Goal: Navigation & Orientation: Find specific page/section

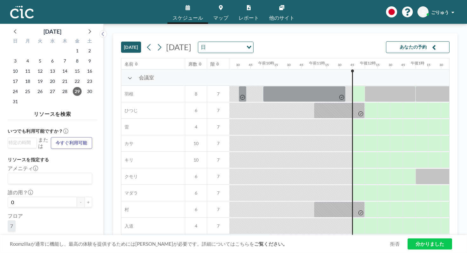
scroll to position [0, 474]
click at [316, 42] on div "[DATE] [DATE] 日 読み込み中... あなたの予約" at bounding box center [285, 46] width 328 height 24
click at [190, 6] on icon at bounding box center [187, 7] width 4 height 5
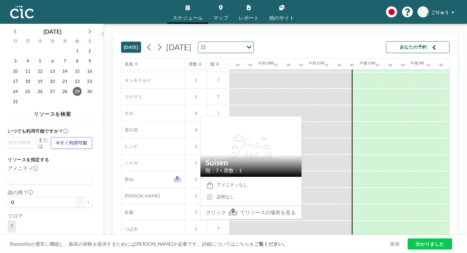
scroll to position [305, 474]
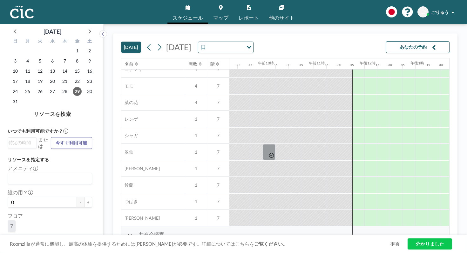
click at [279, 7] on icon at bounding box center [281, 7] width 5 height 5
